Goal: Task Accomplishment & Management: Manage account settings

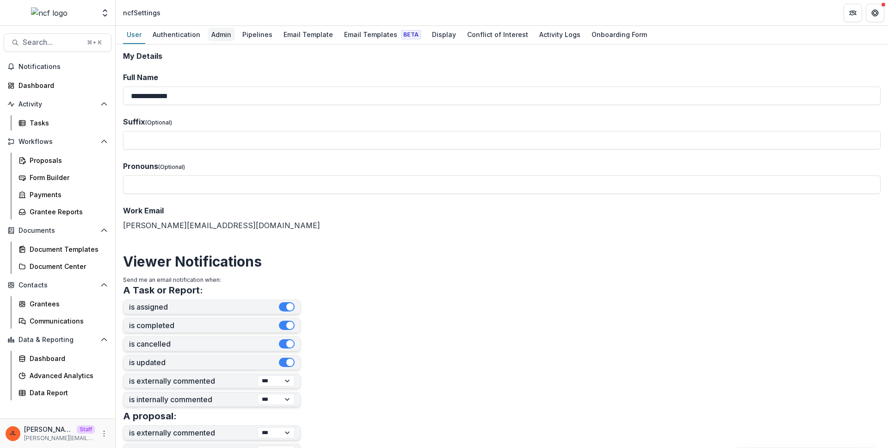
click at [215, 35] on div "Admin" at bounding box center [221, 34] width 27 height 13
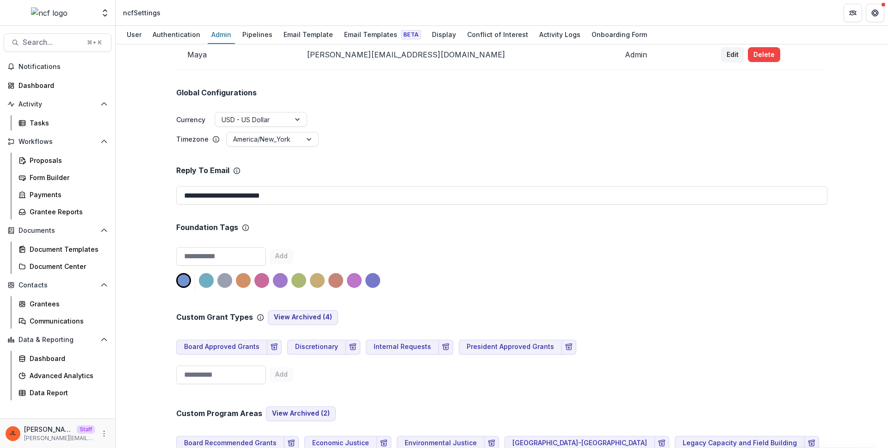
click at [505, 229] on div "Foundation Tags" at bounding box center [501, 227] width 651 height 9
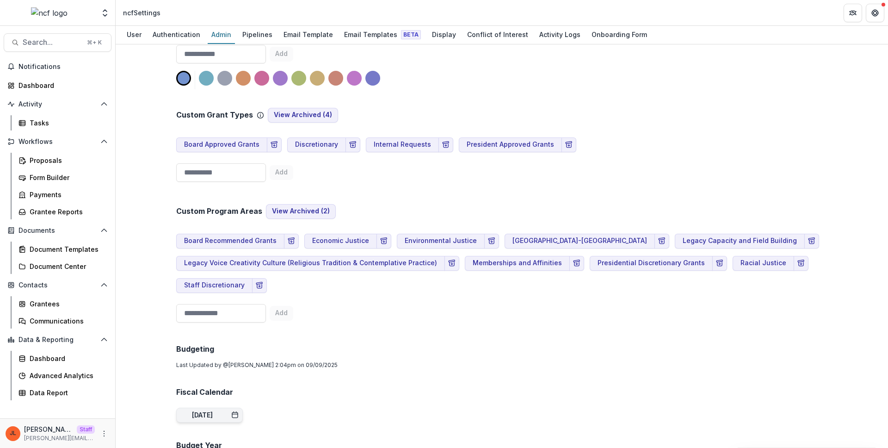
scroll to position [266, 0]
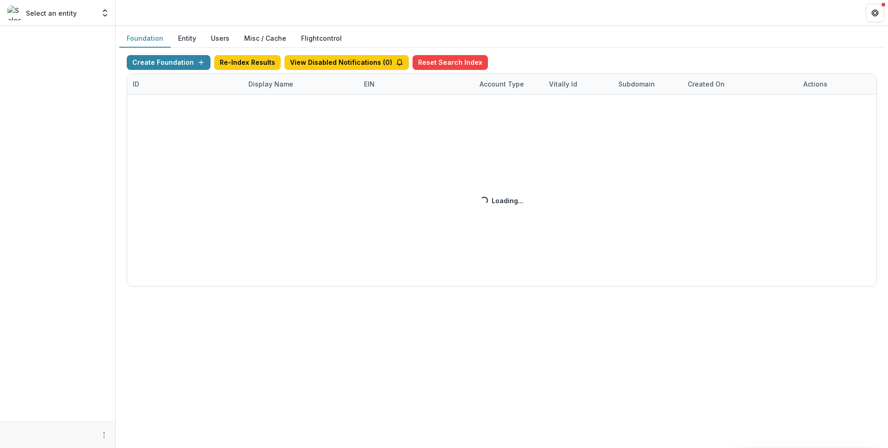
click at [283, 80] on div "Create Foundation Re-Index Results View Disabled Notifications ( 0 ) Reset Sear…" at bounding box center [502, 170] width 750 height 231
click at [281, 85] on div "Create Foundation Re-Index Results View Disabled Notifications ( 0 ) Reset Sear…" at bounding box center [502, 170] width 750 height 231
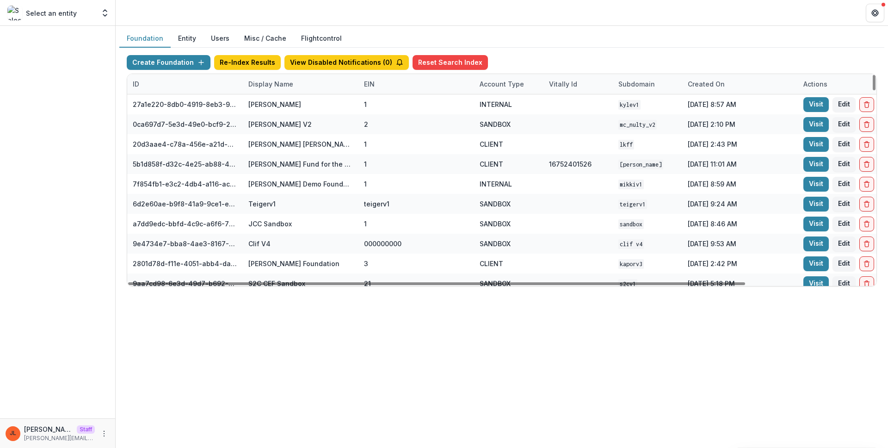
click at [277, 81] on div "Display Name" at bounding box center [271, 84] width 56 height 10
click at [304, 108] on input at bounding box center [300, 105] width 111 height 15
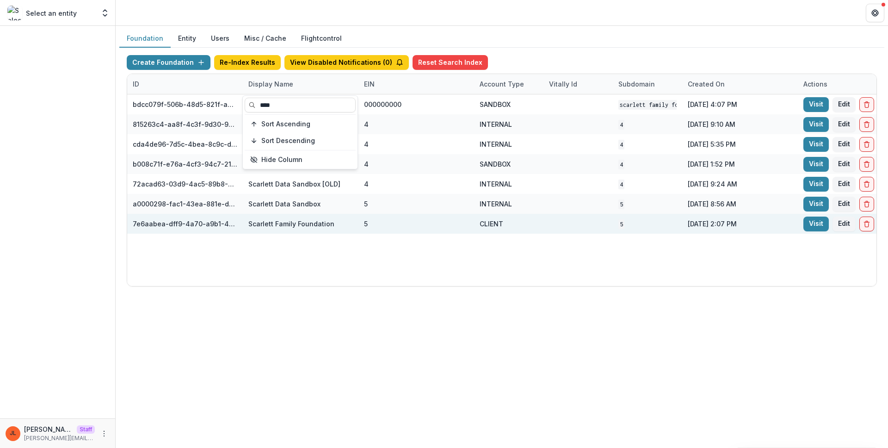
type input "****"
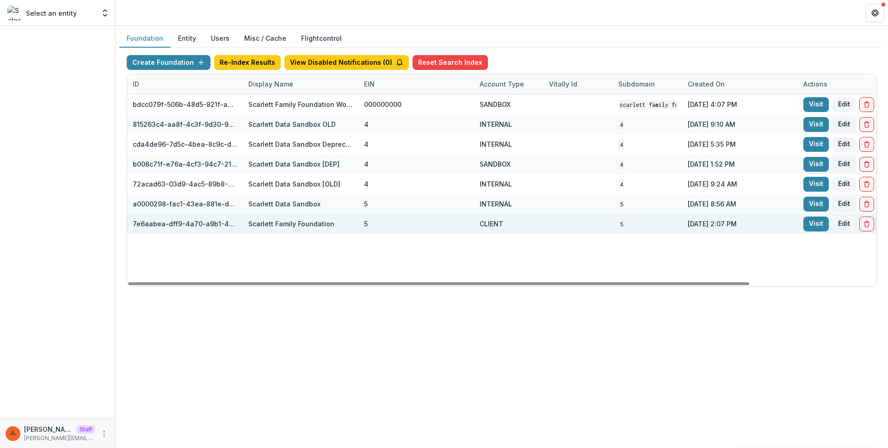
click at [455, 224] on div "5" at bounding box center [416, 224] width 105 height 20
click at [808, 221] on link "Visit" at bounding box center [815, 223] width 25 height 15
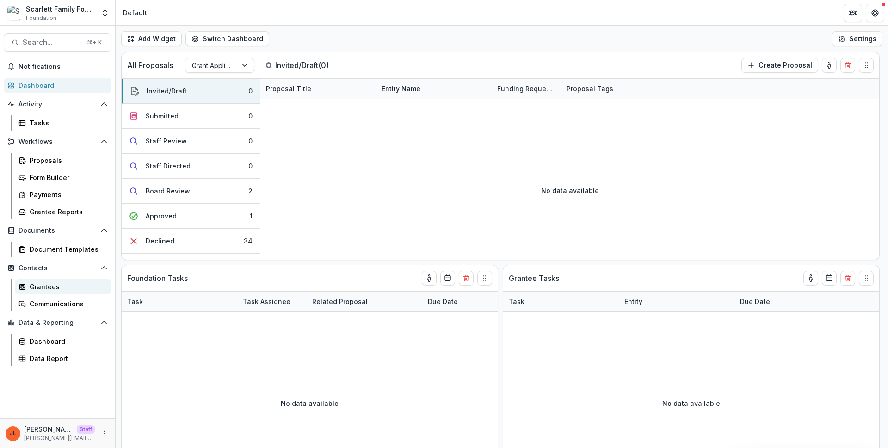
click at [63, 284] on div "Grantees" at bounding box center [67, 287] width 74 height 10
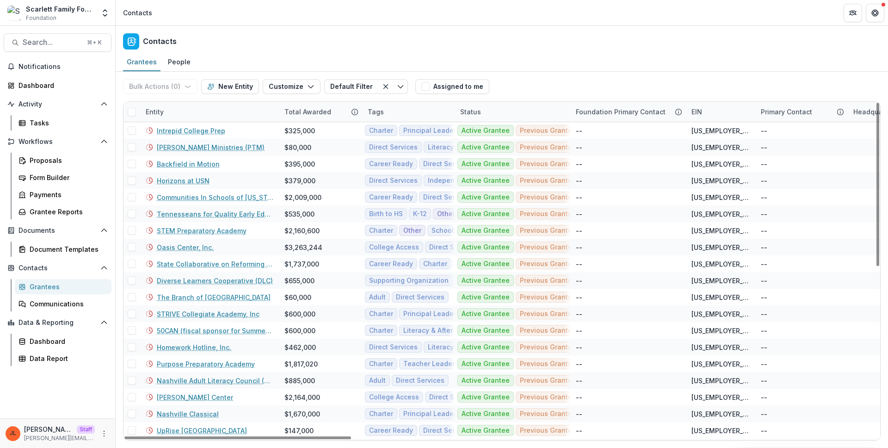
click at [176, 111] on div "Entity" at bounding box center [209, 112] width 139 height 20
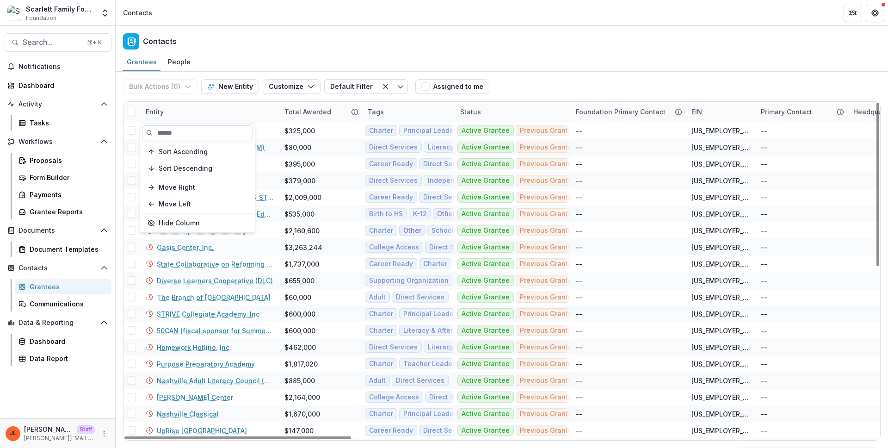
click at [184, 130] on input at bounding box center [197, 132] width 111 height 15
paste input "**********"
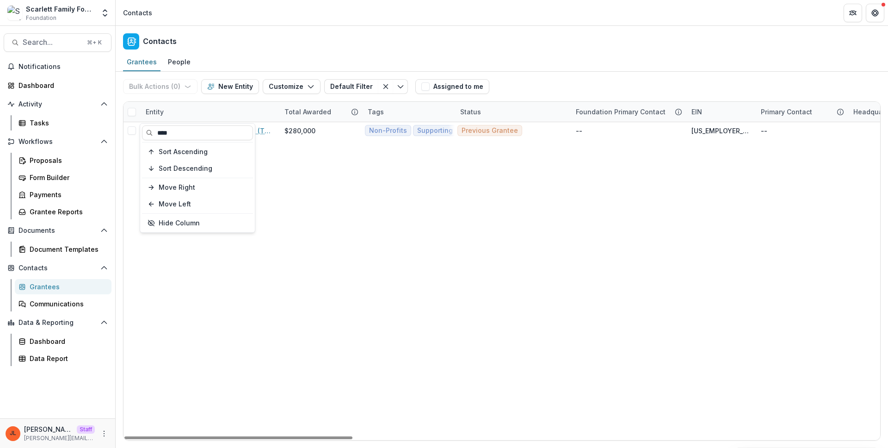
type input "****"
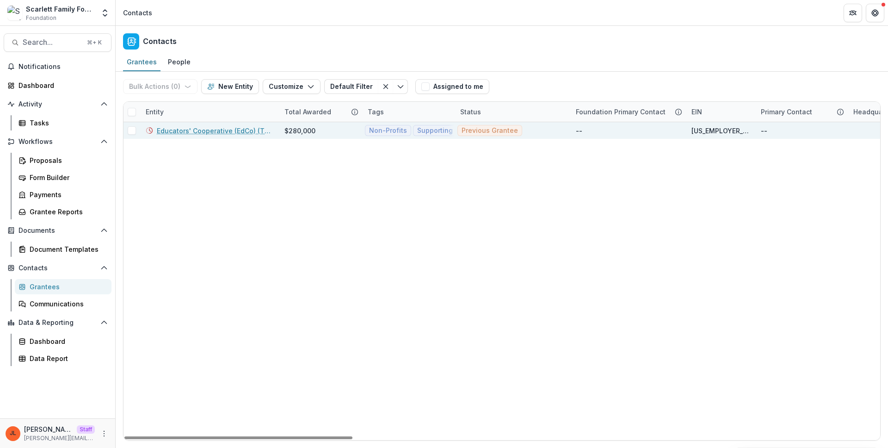
click at [242, 130] on link "Educators' Cooperative (EdCo) (The)" at bounding box center [215, 131] width 117 height 10
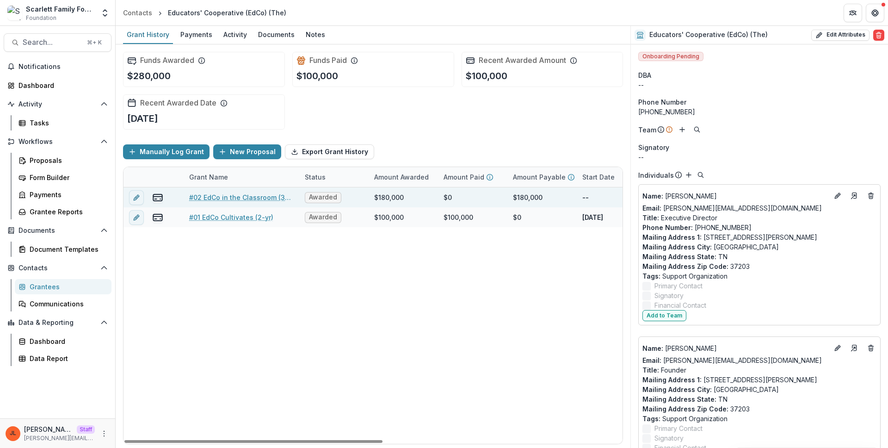
click at [236, 198] on link "#02 EdCo in the Classroom (3-yr)" at bounding box center [241, 197] width 105 height 10
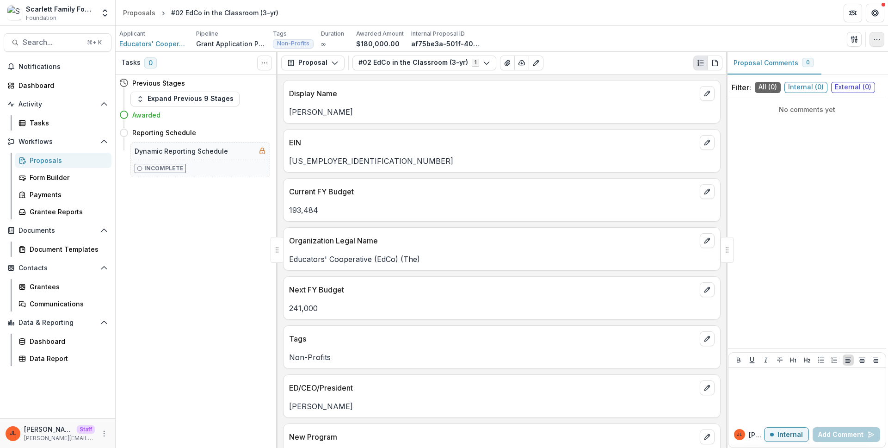
click at [873, 37] on button "button" at bounding box center [877, 39] width 15 height 15
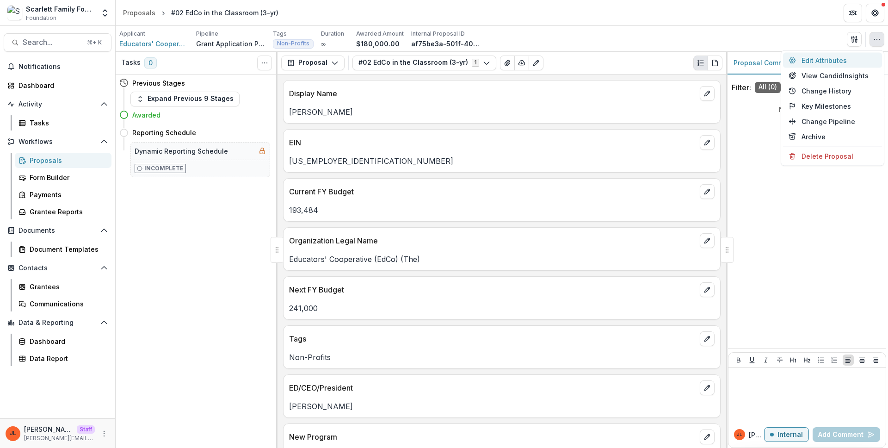
click at [842, 64] on button "Edit Attributes" at bounding box center [832, 60] width 99 height 15
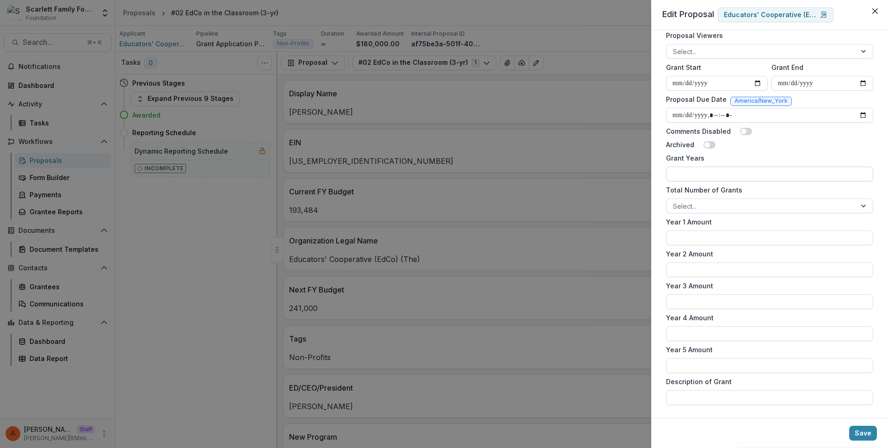
scroll to position [415, 0]
click at [621, 170] on div "**********" at bounding box center [444, 224] width 888 height 448
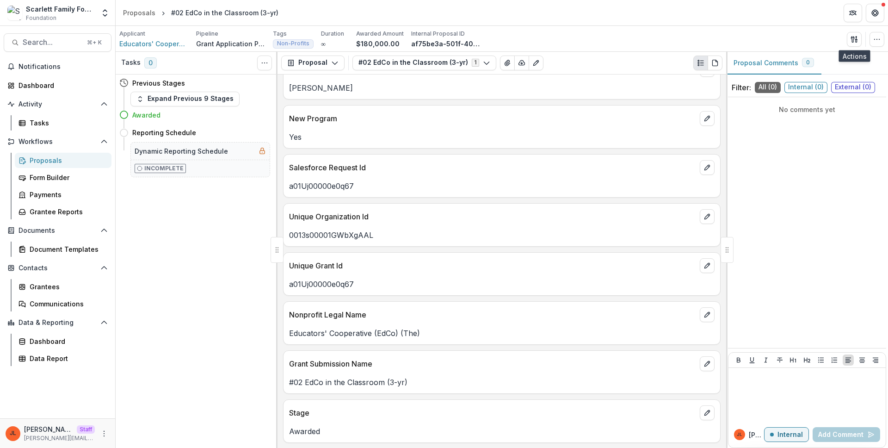
scroll to position [563, 0]
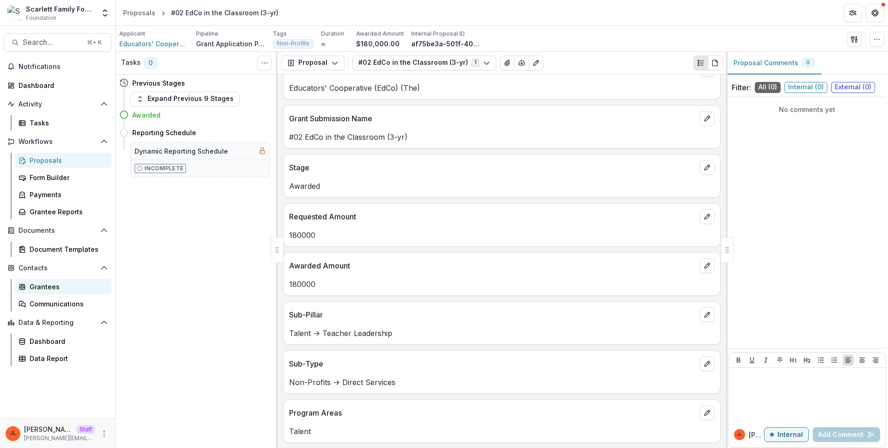
click at [36, 280] on link "Grantees" at bounding box center [63, 286] width 97 height 15
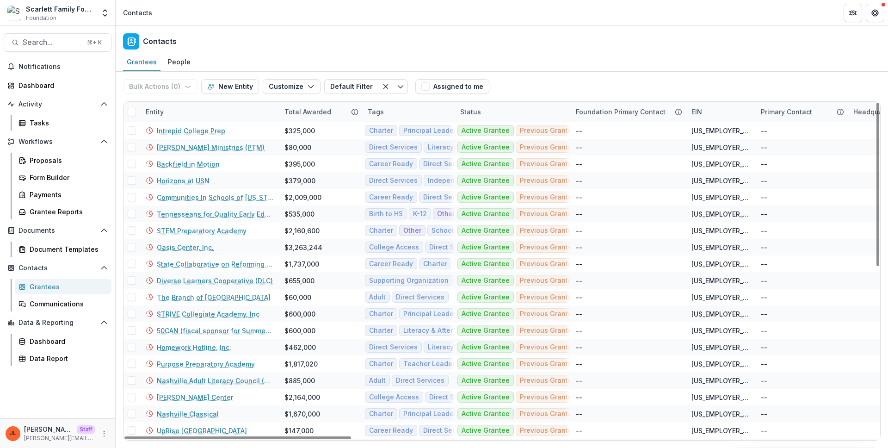
click at [233, 108] on div "Entity" at bounding box center [209, 112] width 139 height 20
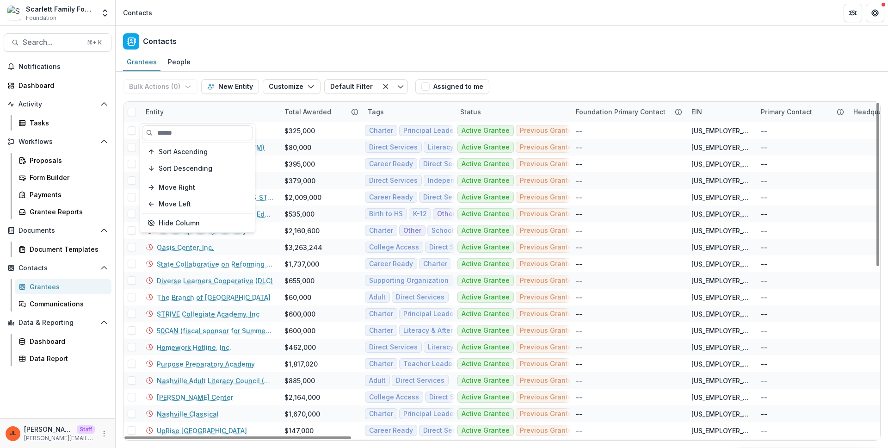
click at [229, 124] on div "Sort Ascending Sort Descending Move Right Move Left Hide Column" at bounding box center [197, 177] width 115 height 109
click at [229, 135] on input at bounding box center [197, 132] width 111 height 15
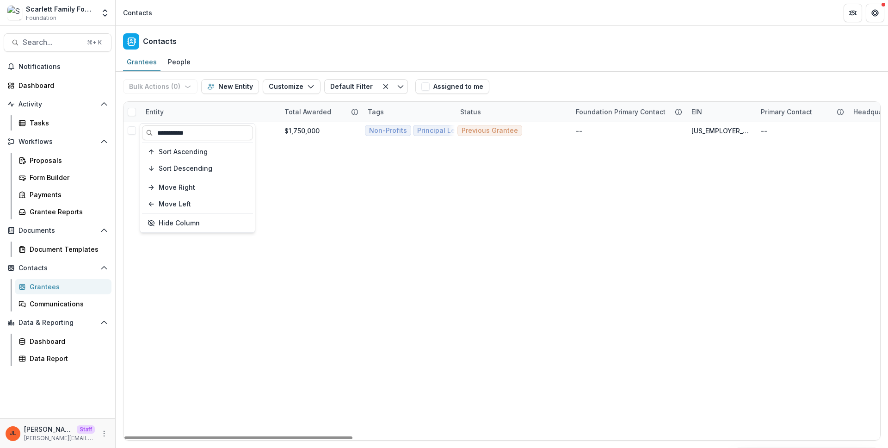
type input "**********"
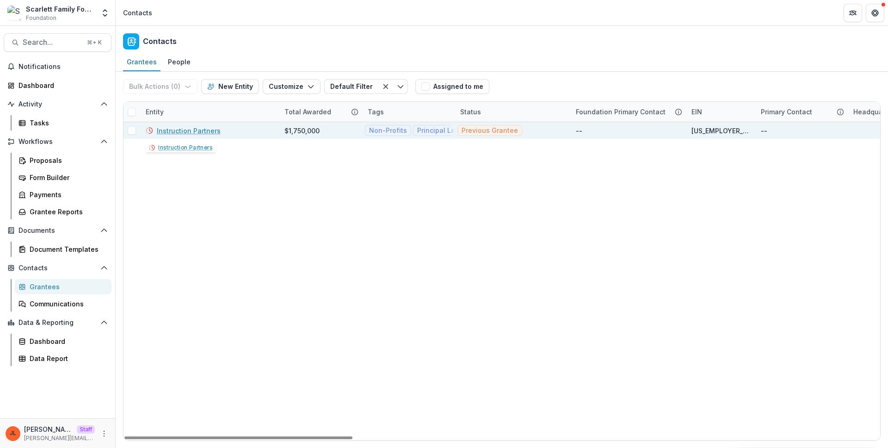
click at [192, 126] on link "Instruction Partners" at bounding box center [189, 131] width 64 height 10
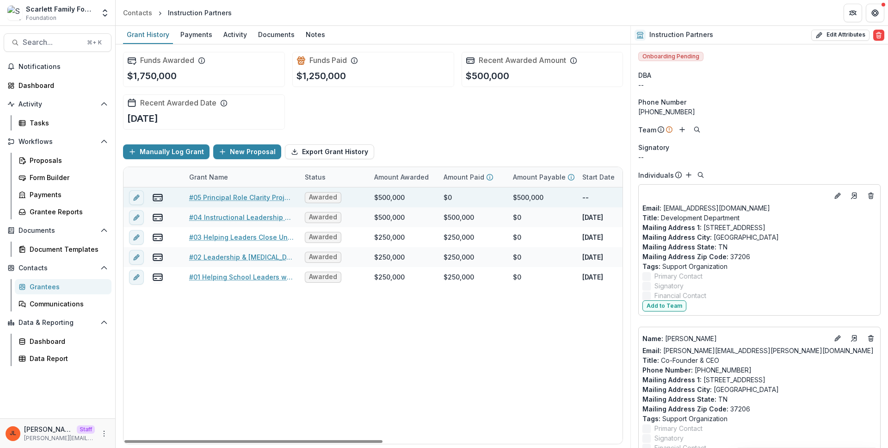
click at [246, 192] on link "#05 Principal Role Clarity Project (2-yr)" at bounding box center [241, 197] width 105 height 10
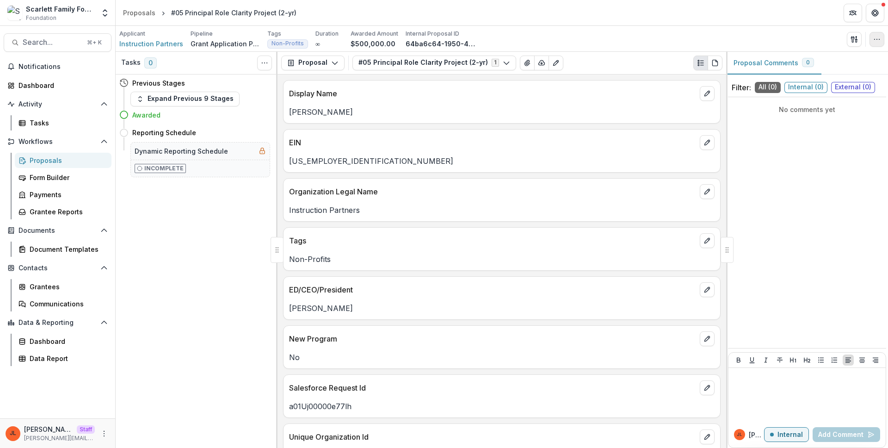
click at [883, 37] on button "button" at bounding box center [877, 39] width 15 height 15
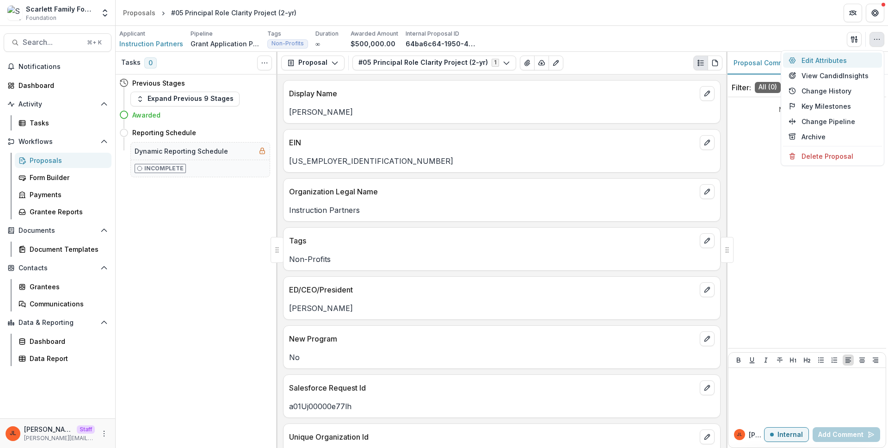
click at [847, 62] on button "Edit Attributes" at bounding box center [832, 60] width 99 height 15
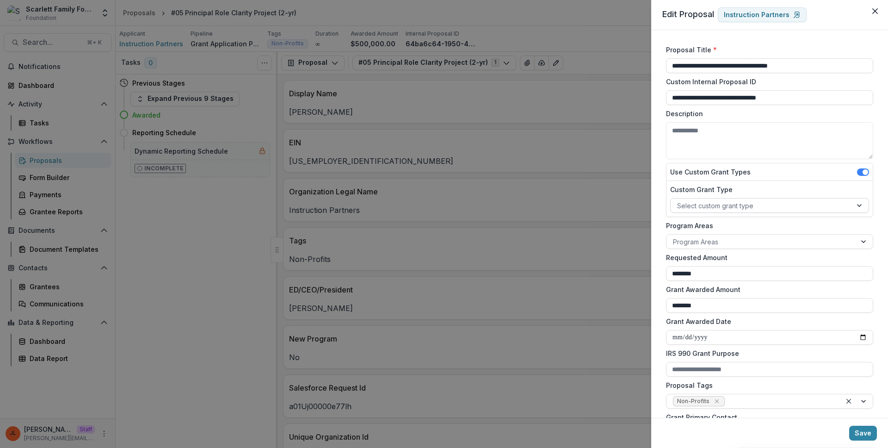
scroll to position [415, 0]
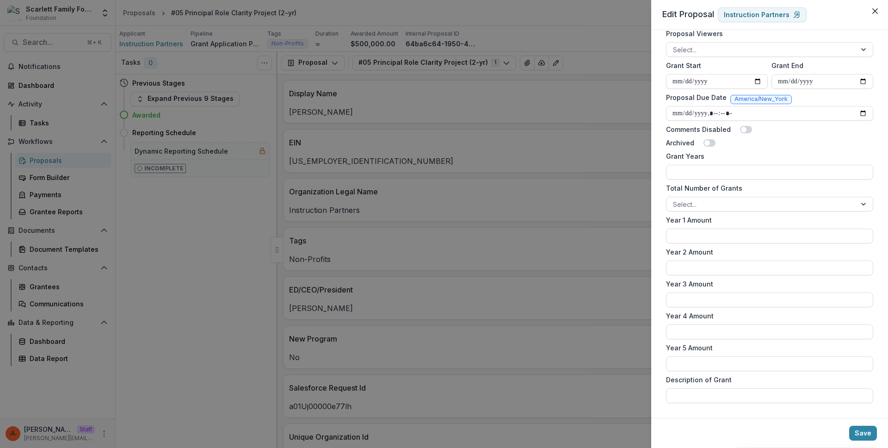
click at [460, 212] on div "**********" at bounding box center [444, 224] width 888 height 448
